Goal: Task Accomplishment & Management: Manage account settings

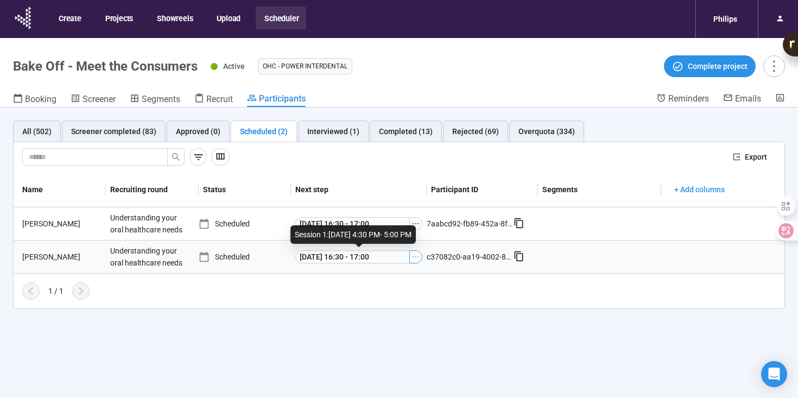
click at [417, 257] on icon "ellipsis" at bounding box center [416, 257] width 9 height 9
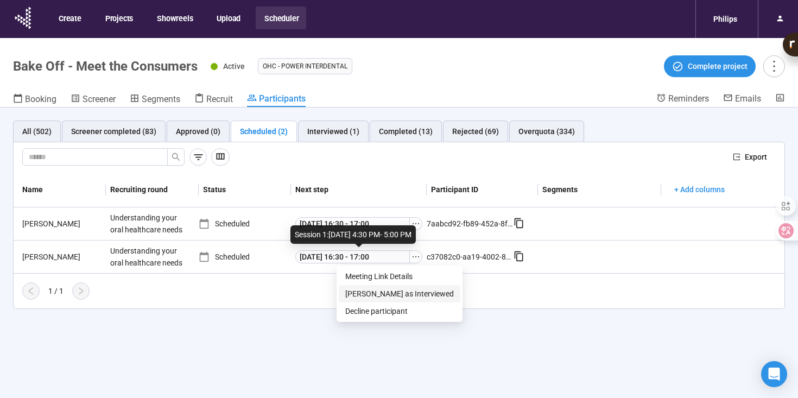
click at [404, 297] on span "[PERSON_NAME] as Interviewed" at bounding box center [399, 294] width 109 height 12
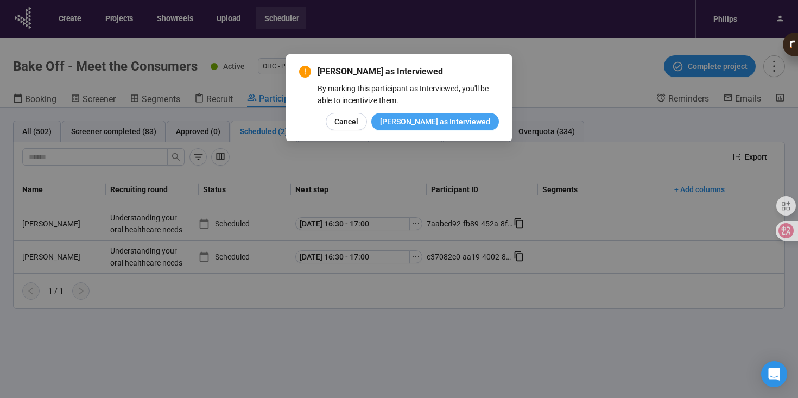
click at [478, 125] on span "[PERSON_NAME] as Interviewed" at bounding box center [435, 122] width 110 height 12
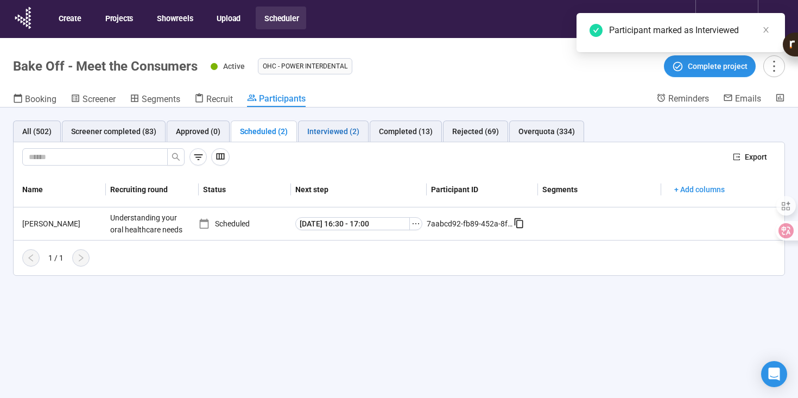
click at [330, 133] on div "Interviewed (2)" at bounding box center [333, 131] width 52 height 12
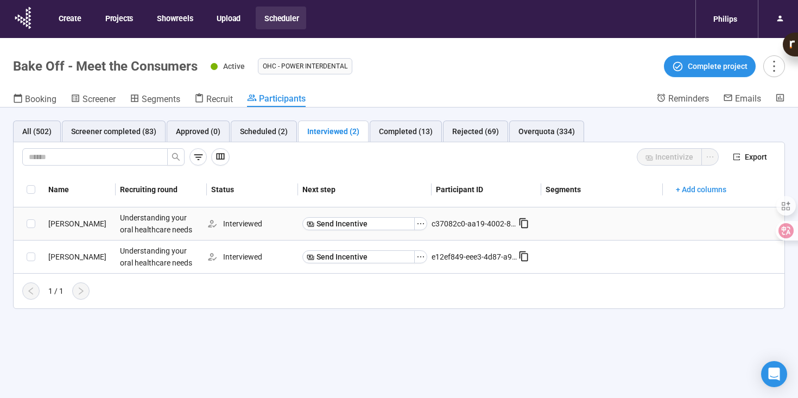
click at [59, 225] on div "[PERSON_NAME]" at bounding box center [80, 224] width 72 height 12
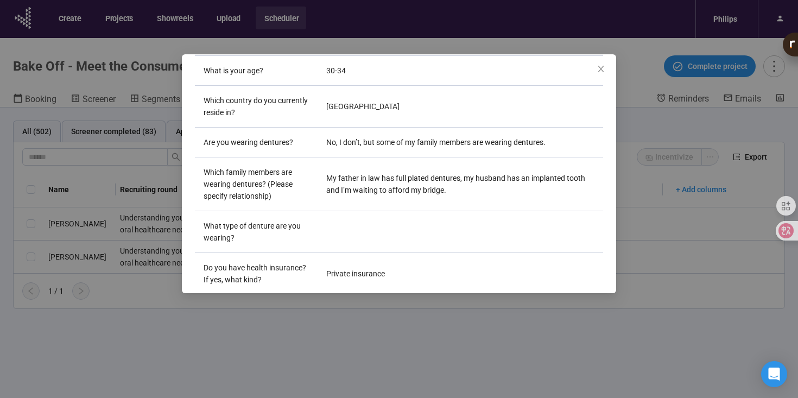
scroll to position [206, 0]
click at [601, 71] on icon "close" at bounding box center [601, 69] width 9 height 9
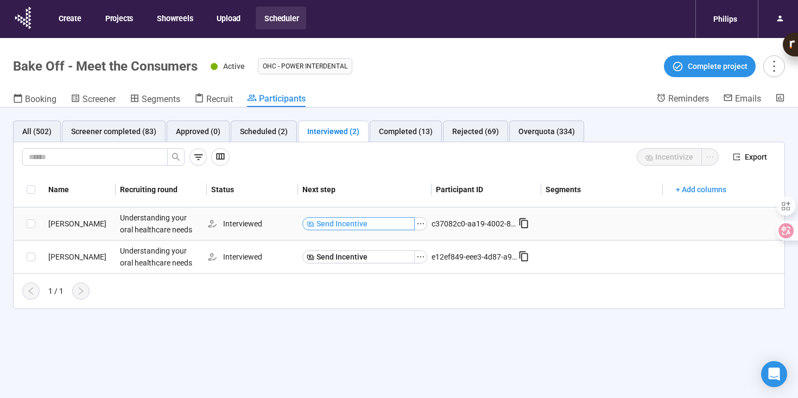
click at [347, 224] on span "Send Incentive" at bounding box center [342, 224] width 51 height 12
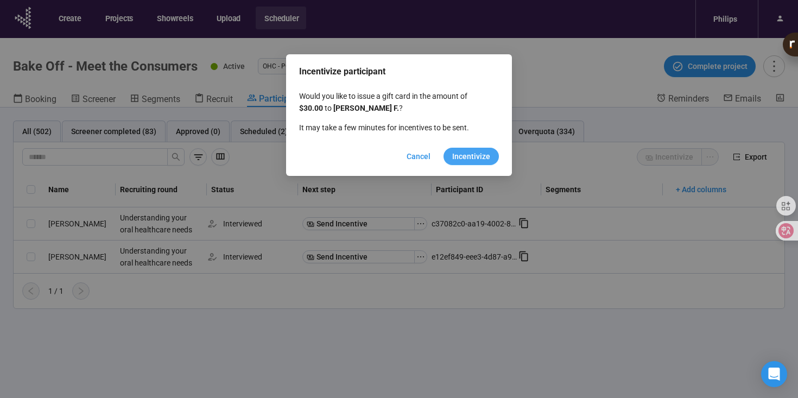
click at [486, 154] on span "Incentivize" at bounding box center [471, 156] width 38 height 12
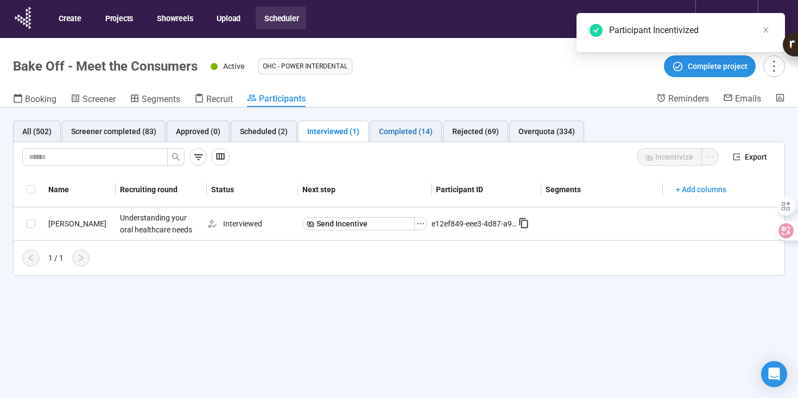
click at [399, 134] on div "Completed (14)" at bounding box center [406, 131] width 54 height 12
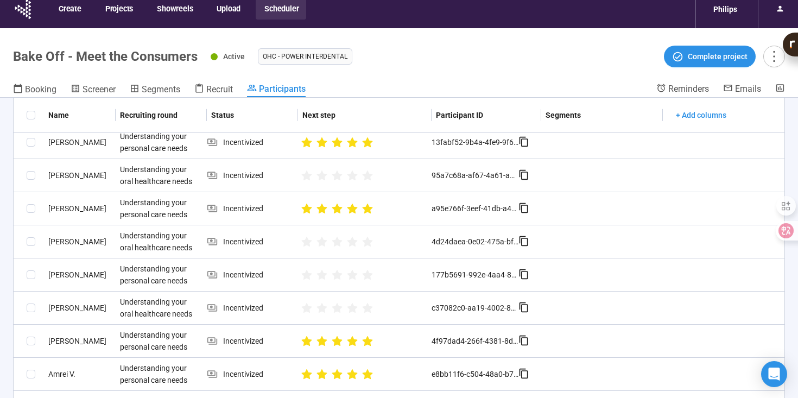
scroll to position [11, 0]
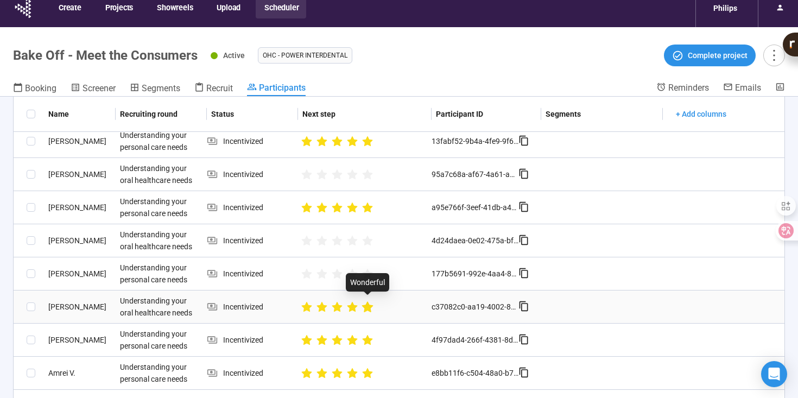
click at [367, 310] on icon "star" at bounding box center [367, 306] width 11 height 11
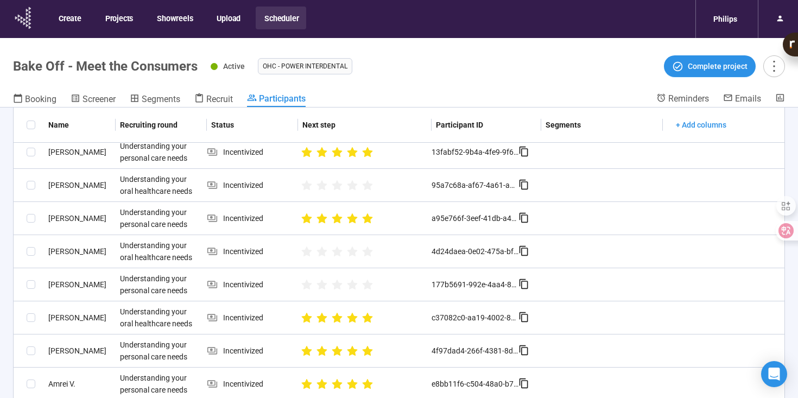
click at [22, 12] on icon at bounding box center [23, 18] width 27 height 28
